Goal: Transaction & Acquisition: Download file/media

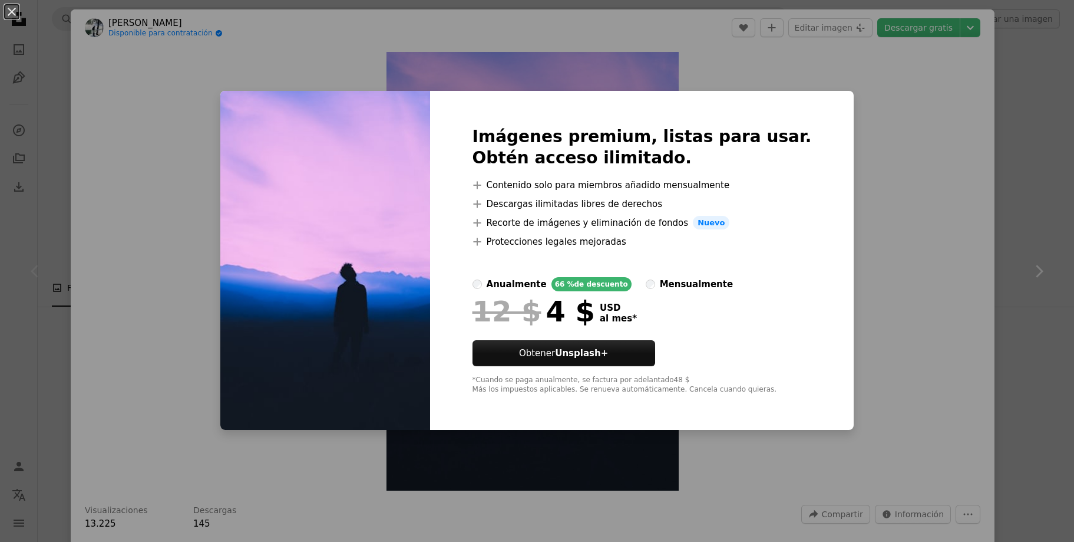
drag, startPoint x: 886, startPoint y: 176, endPoint x: 941, endPoint y: 105, distance: 89.9
click at [886, 175] on div "An X shape Imágenes premium, listas para usar. Obtén acceso ilimitado. A plus s…" at bounding box center [537, 271] width 1074 height 542
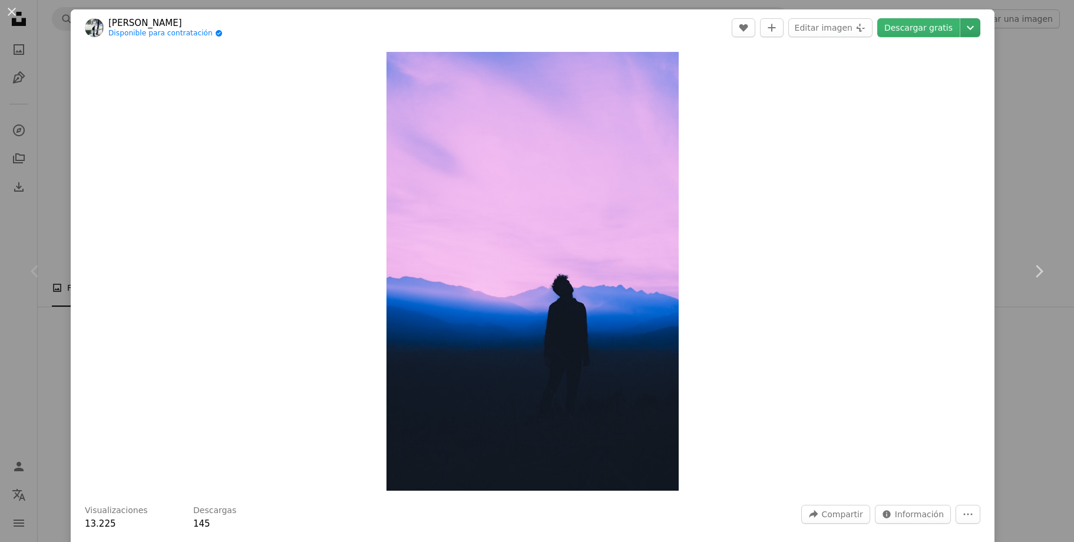
click at [962, 34] on icon "Chevron down" at bounding box center [970, 28] width 19 height 14
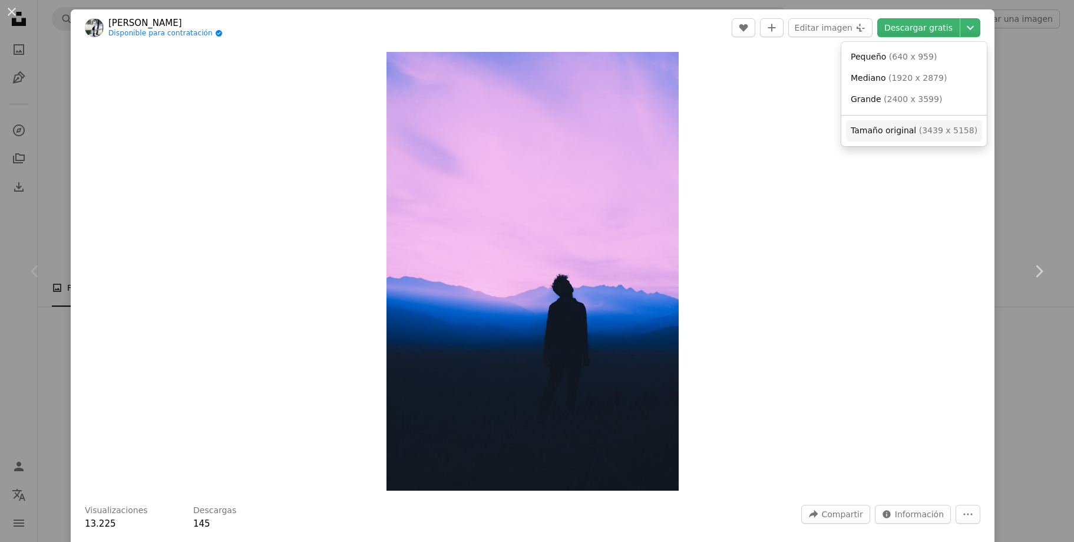
click at [876, 128] on span "Tamaño original" at bounding box center [883, 130] width 65 height 9
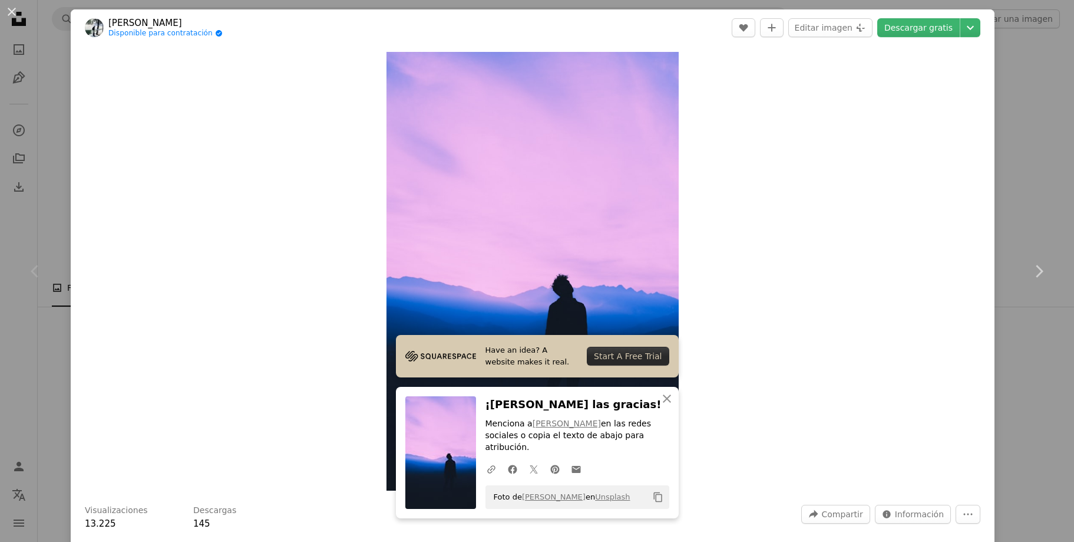
click at [966, 318] on div "Zoom in" at bounding box center [533, 271] width 924 height 450
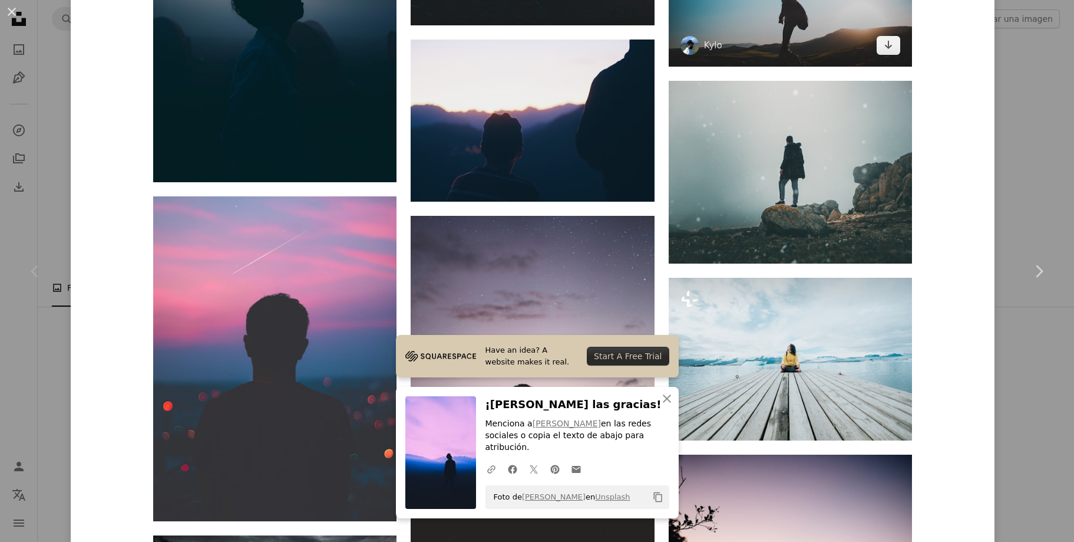
scroll to position [7617, 0]
